Goal: Find specific page/section: Find specific page/section

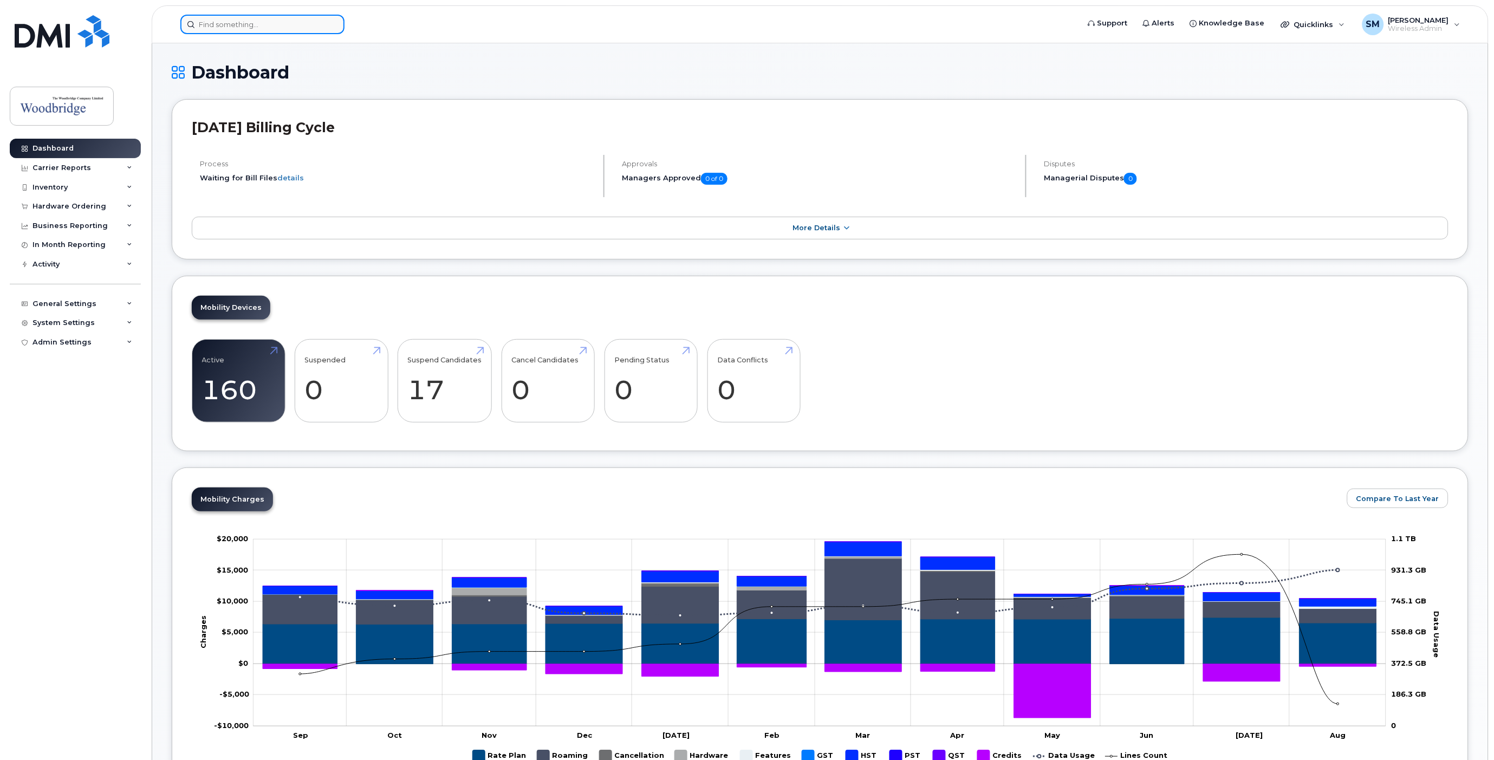
click at [296, 23] on input at bounding box center [262, 25] width 164 height 20
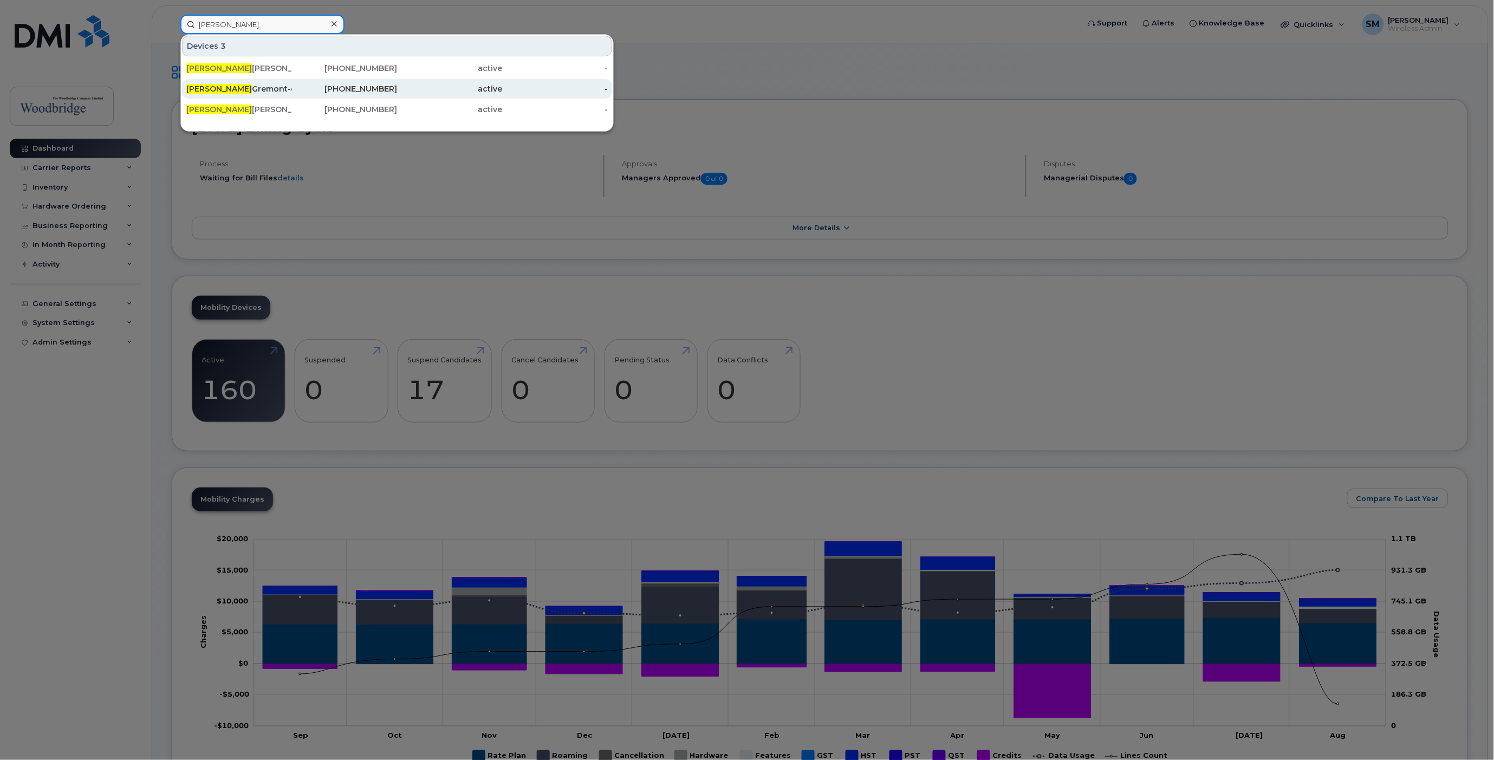
type input "tyler"
click at [256, 88] on div "Tyler Gremont-cell" at bounding box center [239, 88] width 106 height 11
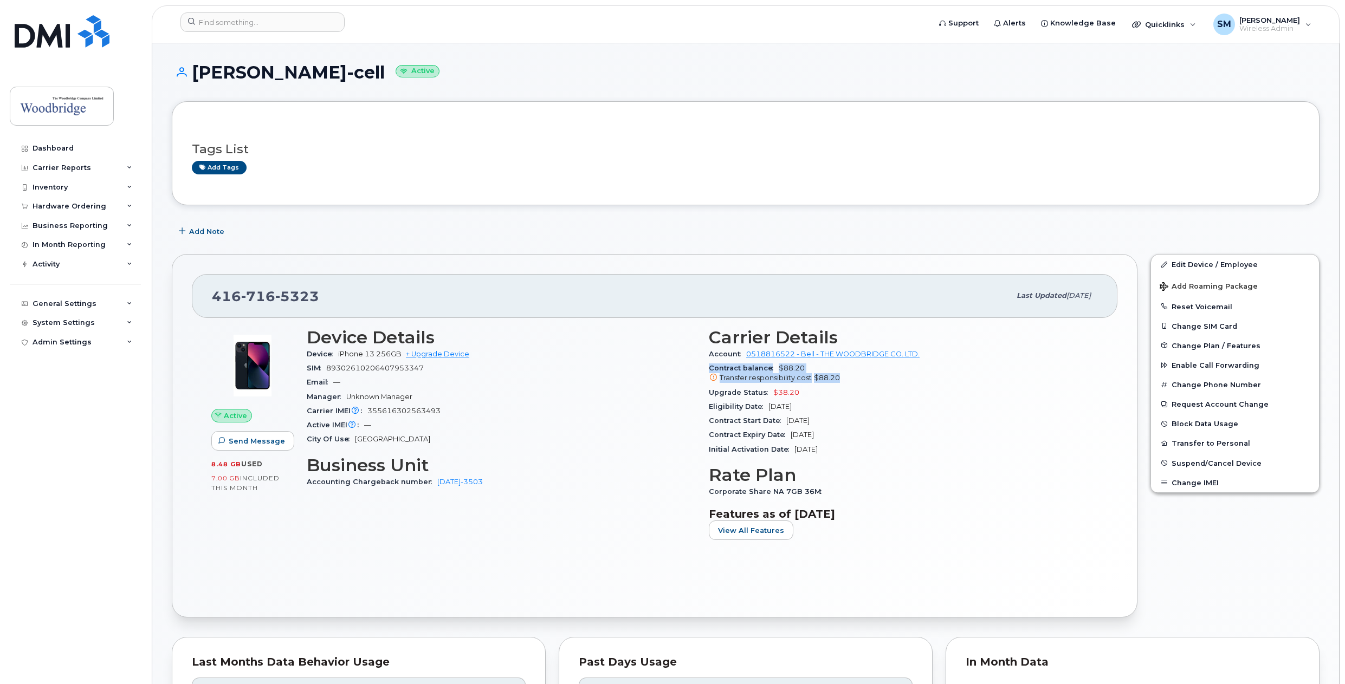
drag, startPoint x: 838, startPoint y: 377, endPoint x: 708, endPoint y: 369, distance: 130.2
click at [708, 369] on div "Carrier Details Account 0518816522 - Bell - THE WOODBRIDGE CO. LTD. Contract ba…" at bounding box center [903, 438] width 402 height 235
click at [709, 368] on span "Contract balance" at bounding box center [744, 368] width 70 height 8
drag, startPoint x: 709, startPoint y: 368, endPoint x: 839, endPoint y: 379, distance: 131.0
click at [839, 379] on div "Contract balance $88.20 Transfer responsibility cost $88.20" at bounding box center [903, 373] width 389 height 24
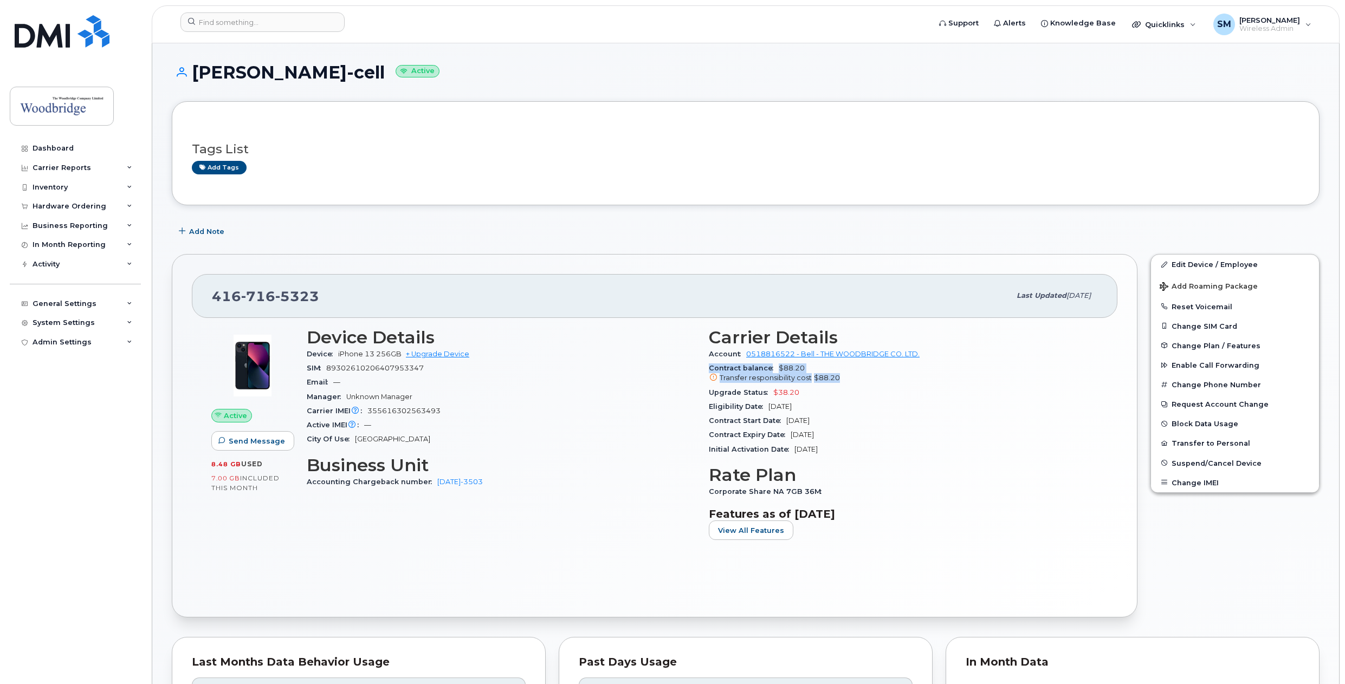
click at [840, 378] on div "Transfer responsibility cost $88.20" at bounding box center [903, 378] width 389 height 10
click at [854, 379] on div "Transfer responsibility cost $88.20" at bounding box center [903, 378] width 389 height 10
click at [841, 386] on div "Upgrade Status $38.20" at bounding box center [903, 393] width 389 height 14
drag, startPoint x: 841, startPoint y: 379, endPoint x: 799, endPoint y: 381, distance: 41.8
click at [799, 381] on div "Transfer responsibility cost $88.20" at bounding box center [903, 378] width 389 height 10
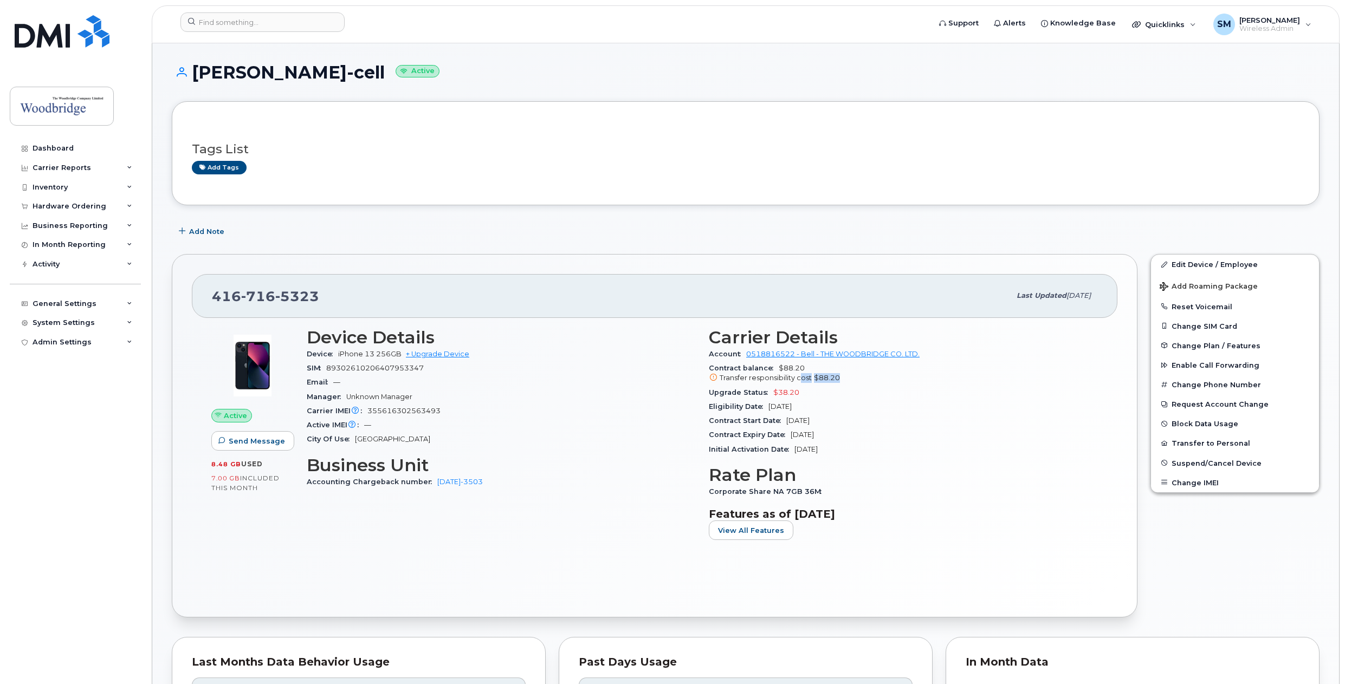
drag, startPoint x: 840, startPoint y: 449, endPoint x: 794, endPoint y: 456, distance: 46.5
click at [794, 456] on div "Initial Activation Date [DATE]" at bounding box center [903, 450] width 389 height 14
click at [794, 455] on div "Initial Activation Date [DATE]" at bounding box center [903, 450] width 389 height 14
click at [854, 459] on div "Carrier Details Account 0518816522 - Bell - THE WOODBRIDGE CO. LTD. Contract ba…" at bounding box center [903, 438] width 402 height 235
click at [474, 255] on div "[PHONE_NUMBER] Last updated [DATE] Active Send Message 8.48 GB  used 7.00 GB  i…" at bounding box center [654, 435] width 965 height 363
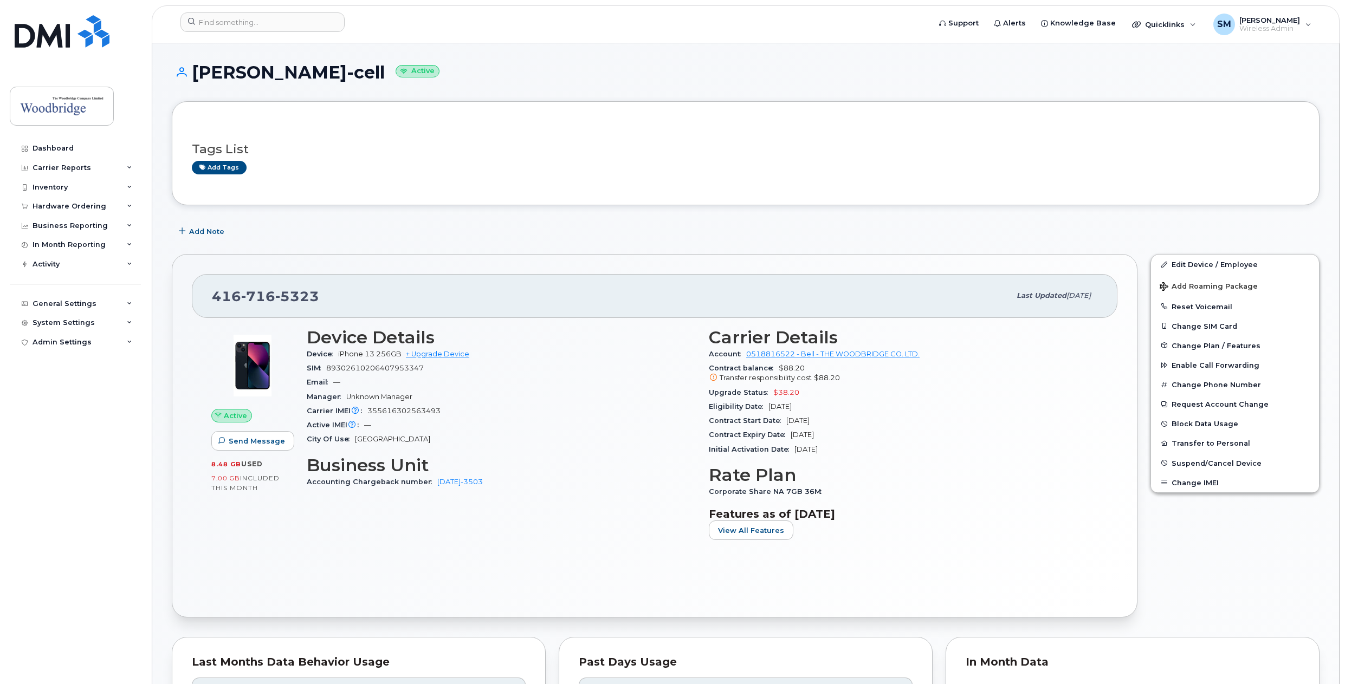
drag, startPoint x: 261, startPoint y: 463, endPoint x: 212, endPoint y: 462, distance: 48.2
click at [212, 462] on div "8.48 GB  used" at bounding box center [252, 464] width 82 height 10
click at [212, 462] on span "8.48 GB" at bounding box center [226, 464] width 30 height 8
drag, startPoint x: 211, startPoint y: 465, endPoint x: 262, endPoint y: 463, distance: 50.4
click at [262, 463] on div "8.48 GB  used" at bounding box center [252, 464] width 82 height 10
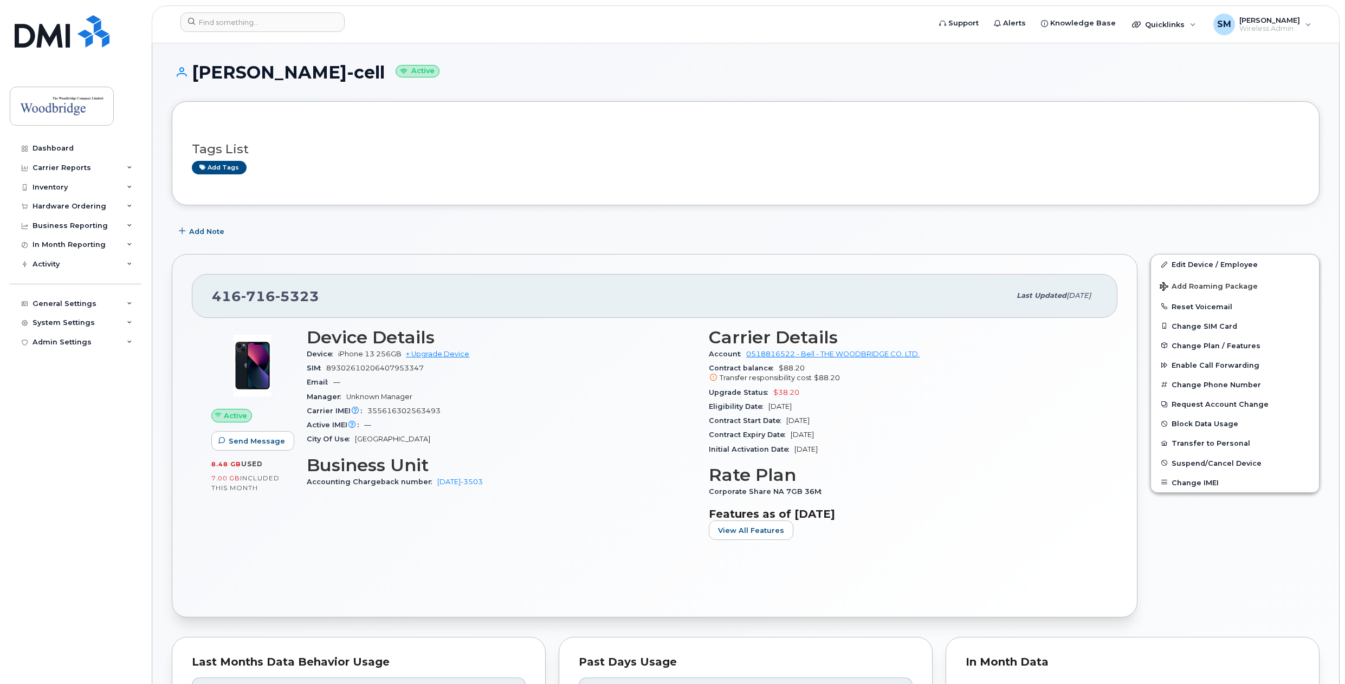
click at [262, 463] on span "used" at bounding box center [252, 464] width 22 height 8
drag, startPoint x: 211, startPoint y: 296, endPoint x: 319, endPoint y: 302, distance: 108.0
click at [319, 302] on div "[PHONE_NUMBER] Last updated [DATE]" at bounding box center [654, 295] width 925 height 43
click at [315, 299] on span "5323" at bounding box center [297, 296] width 44 height 16
click at [317, 297] on span "5323" at bounding box center [297, 296] width 44 height 16
